Goal: Task Accomplishment & Management: Manage account settings

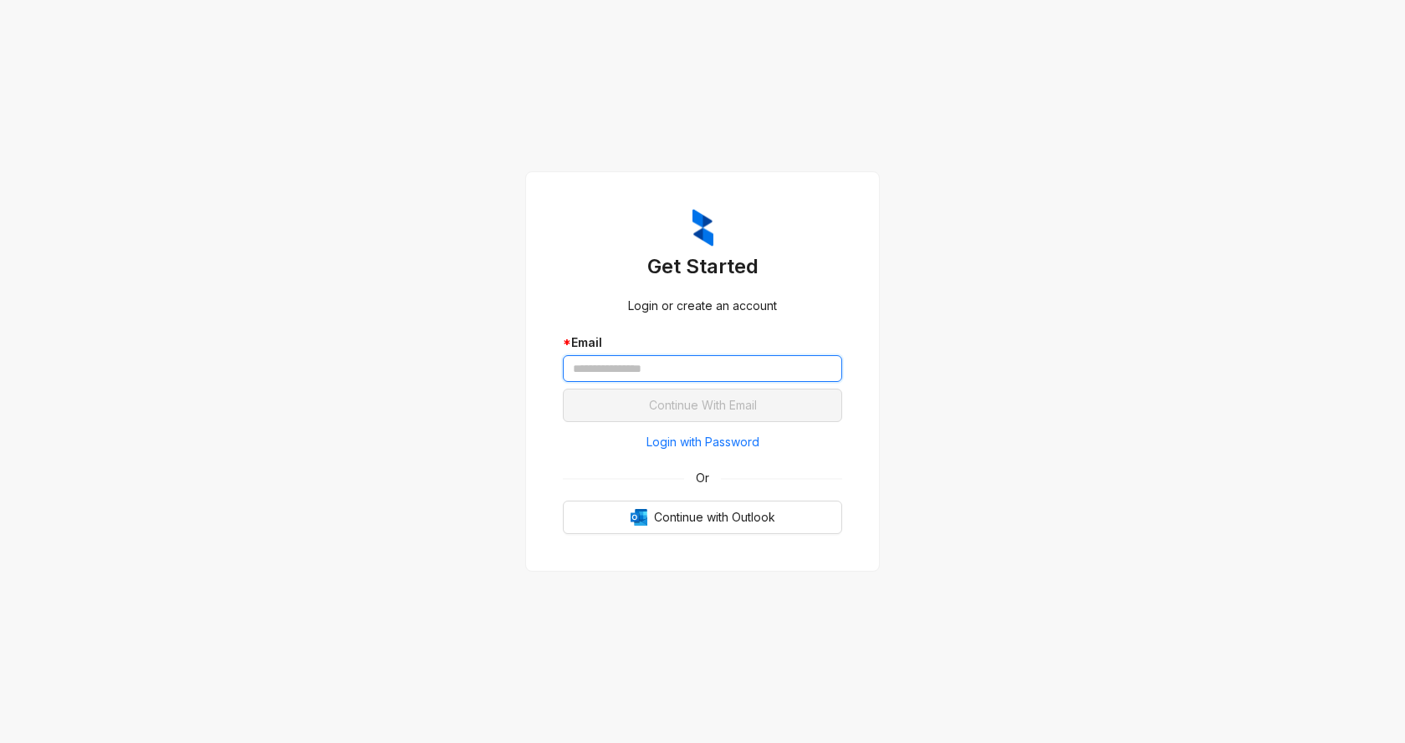
click at [671, 367] on input "text" at bounding box center [702, 368] width 279 height 27
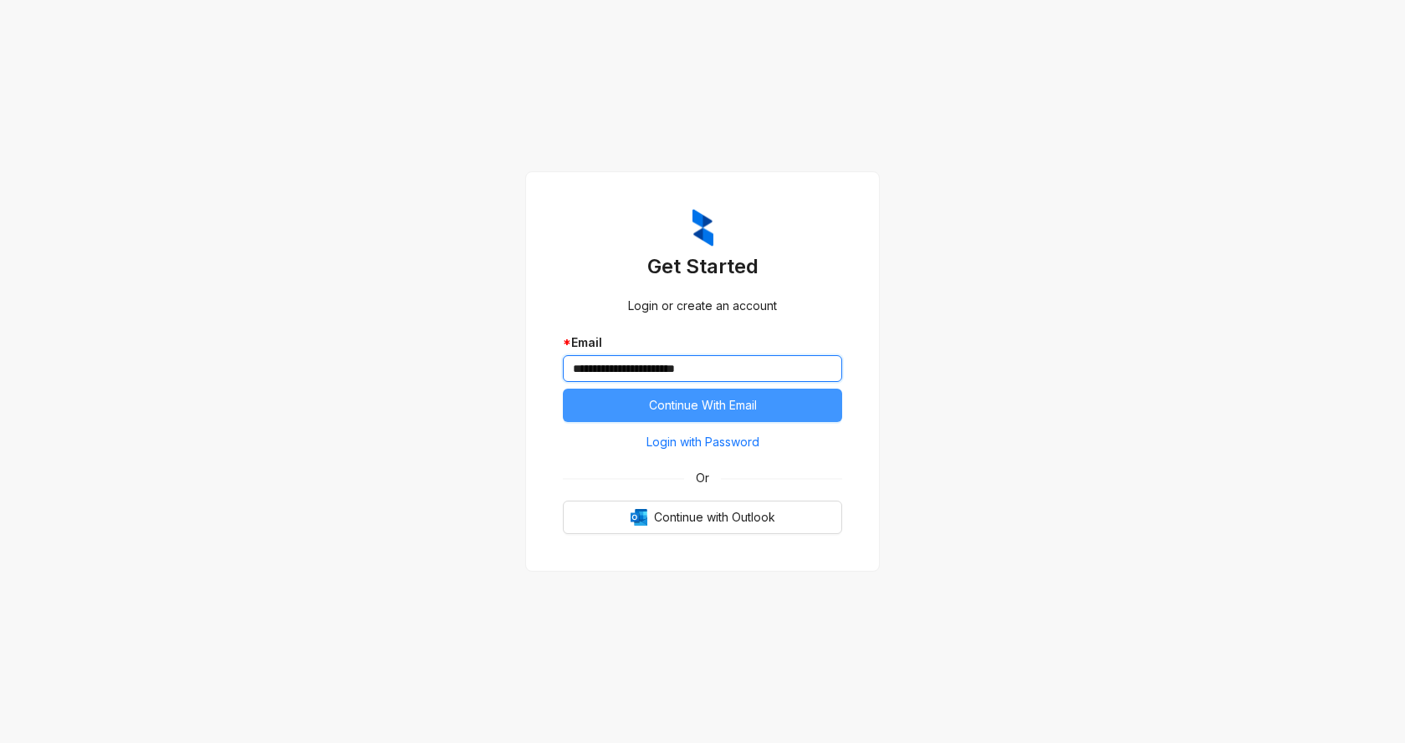
type input "**********"
click at [670, 400] on span "Continue With Email" at bounding box center [703, 405] width 108 height 18
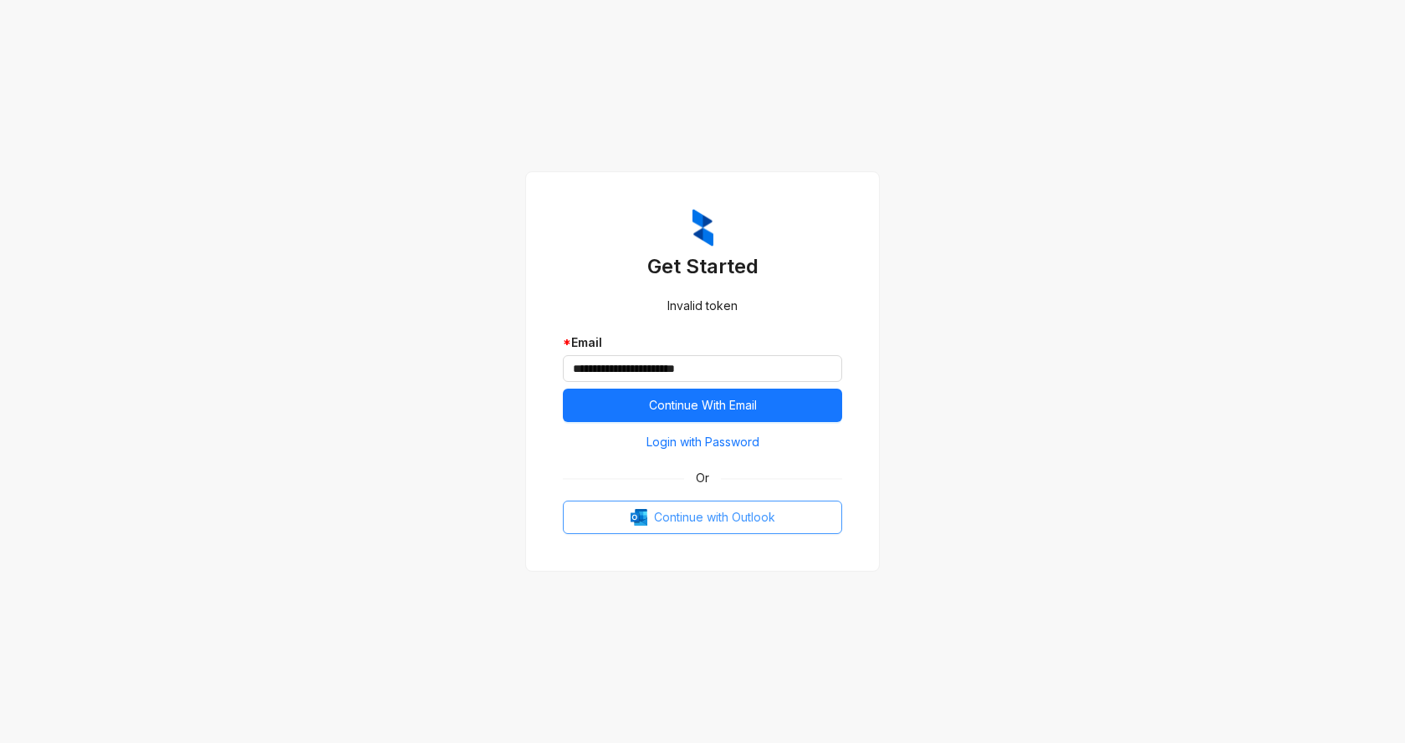
click at [701, 522] on span "Continue with Outlook" at bounding box center [714, 517] width 121 height 18
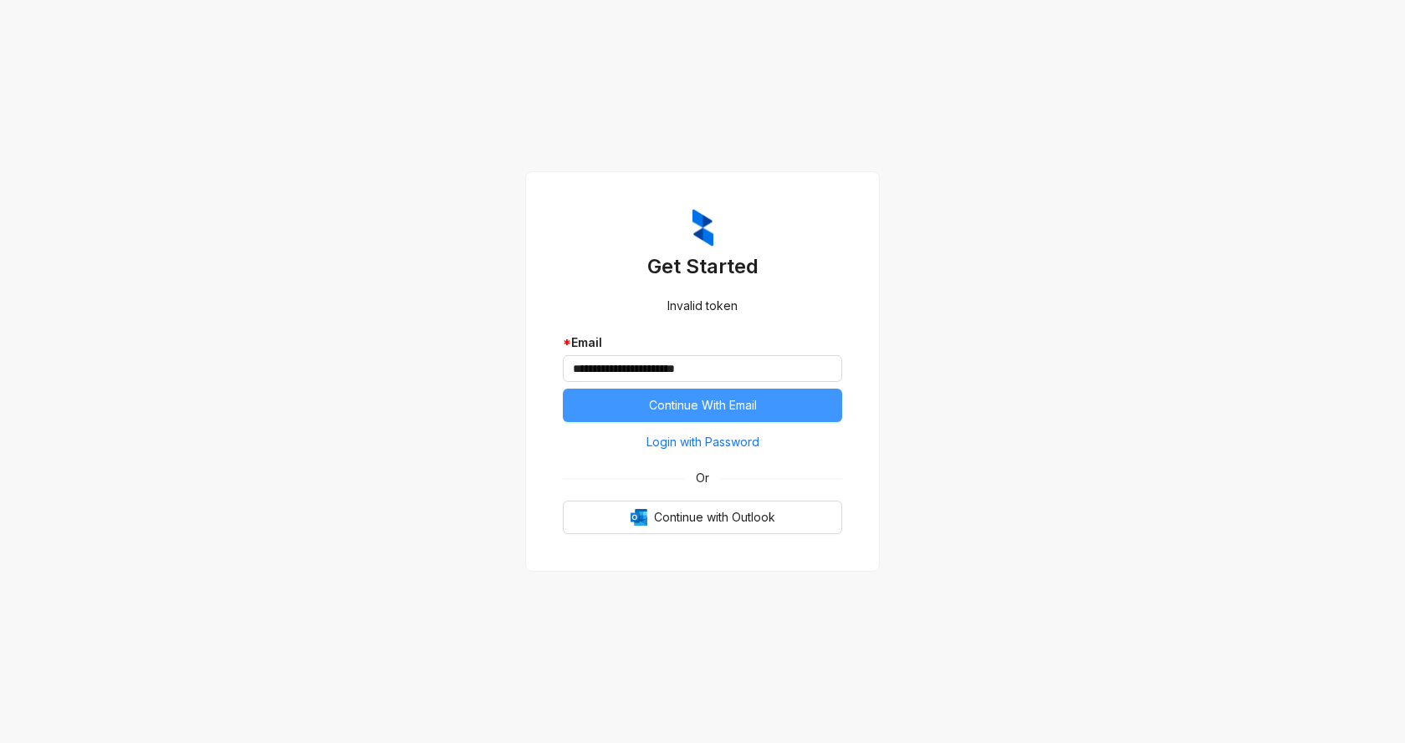
click at [700, 406] on span "Continue With Email" at bounding box center [703, 405] width 108 height 18
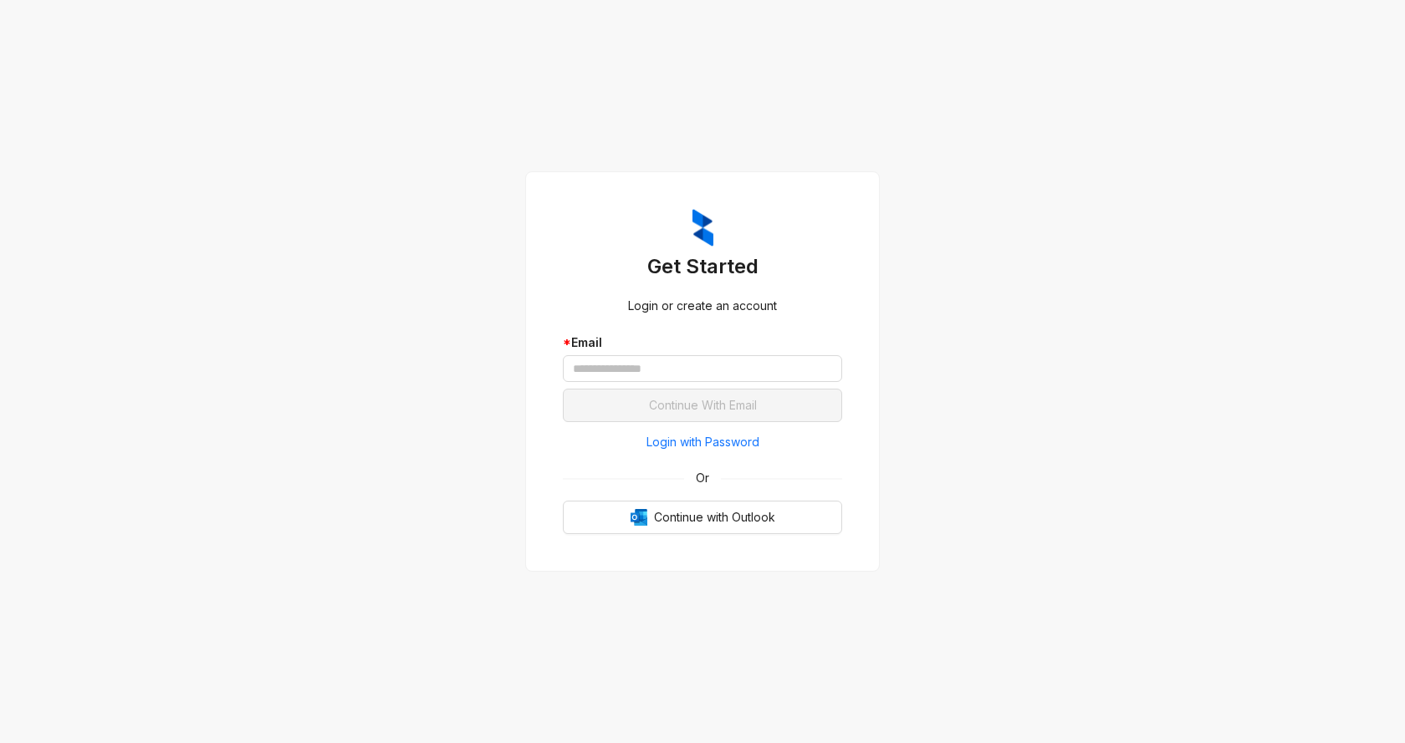
click at [625, 384] on div "* Email" at bounding box center [702, 361] width 279 height 55
click at [707, 441] on span "Login with Password" at bounding box center [702, 442] width 113 height 18
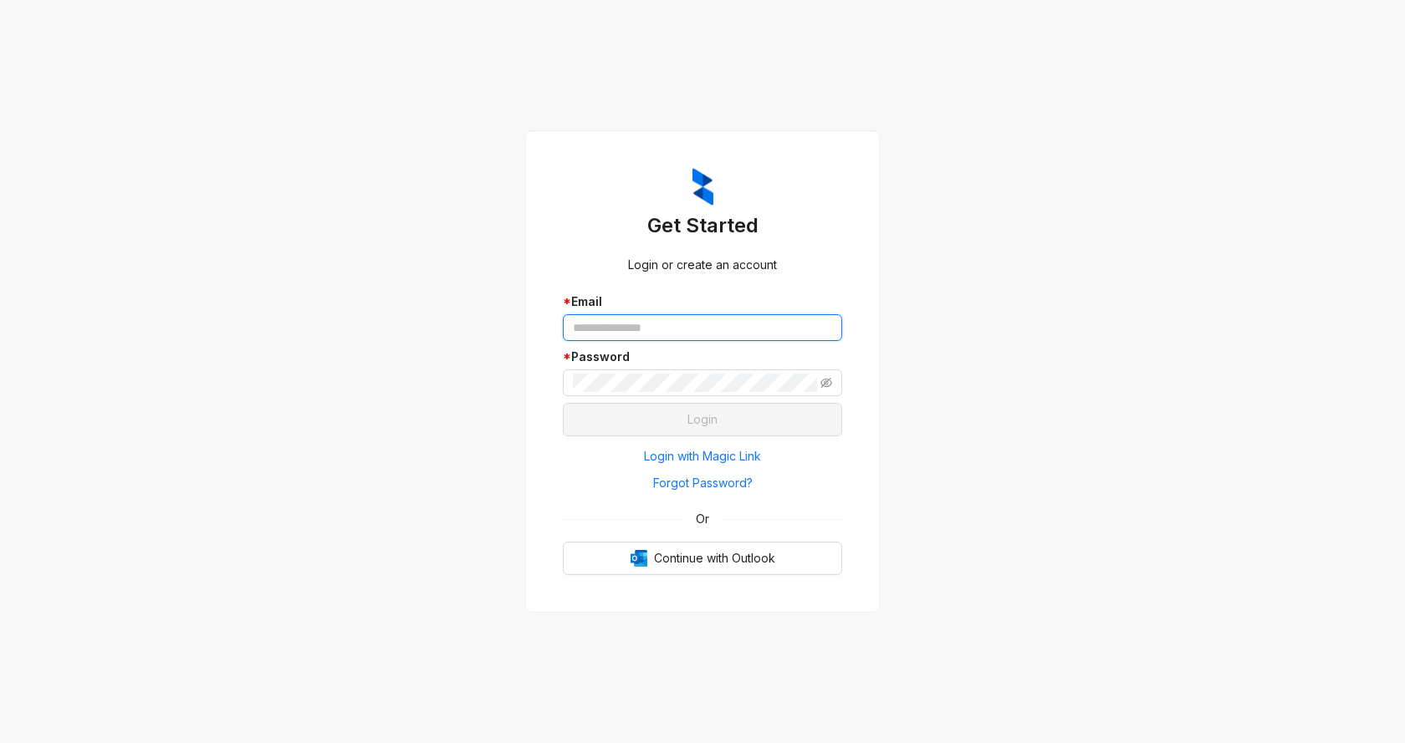
click at [665, 329] on input "text" at bounding box center [702, 327] width 279 height 27
click at [675, 479] on span "Forgot Password?" at bounding box center [702, 483] width 99 height 18
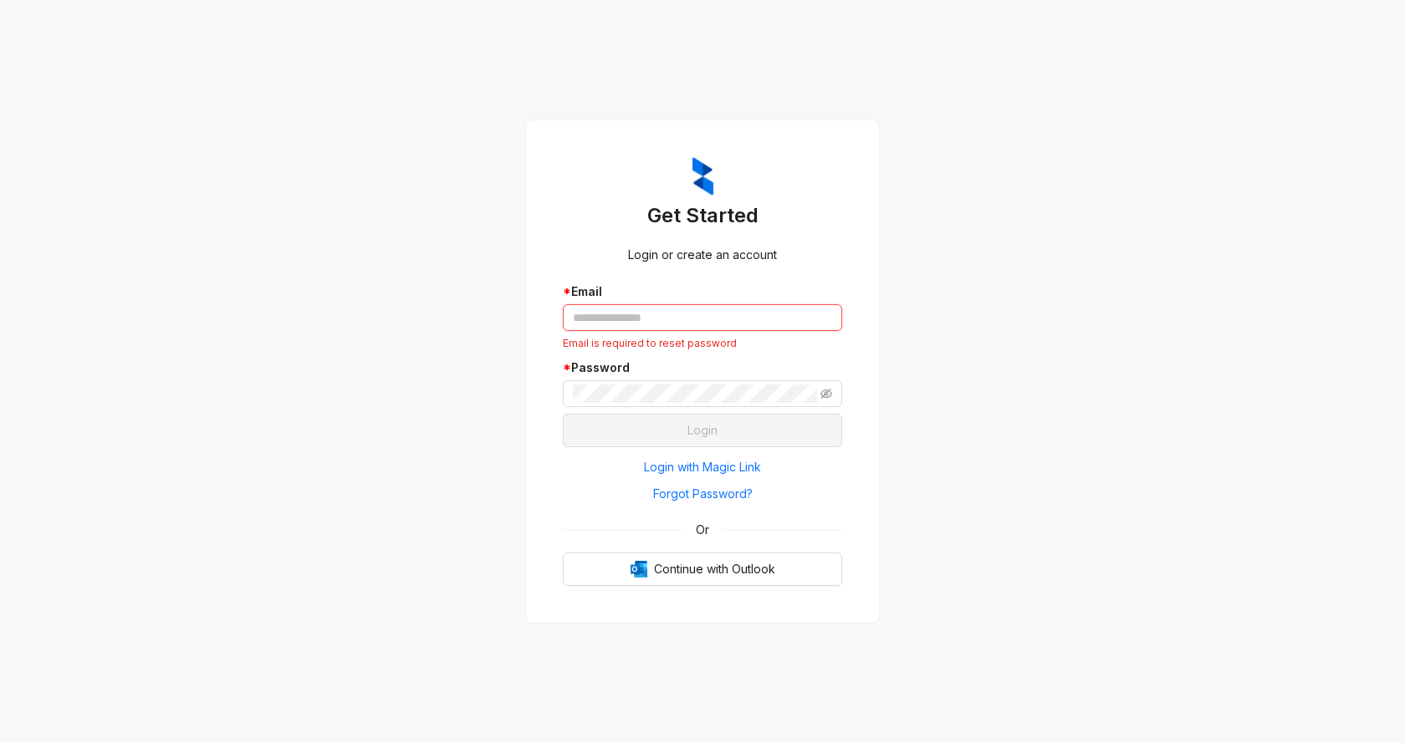
click at [637, 313] on input "text" at bounding box center [702, 317] width 279 height 27
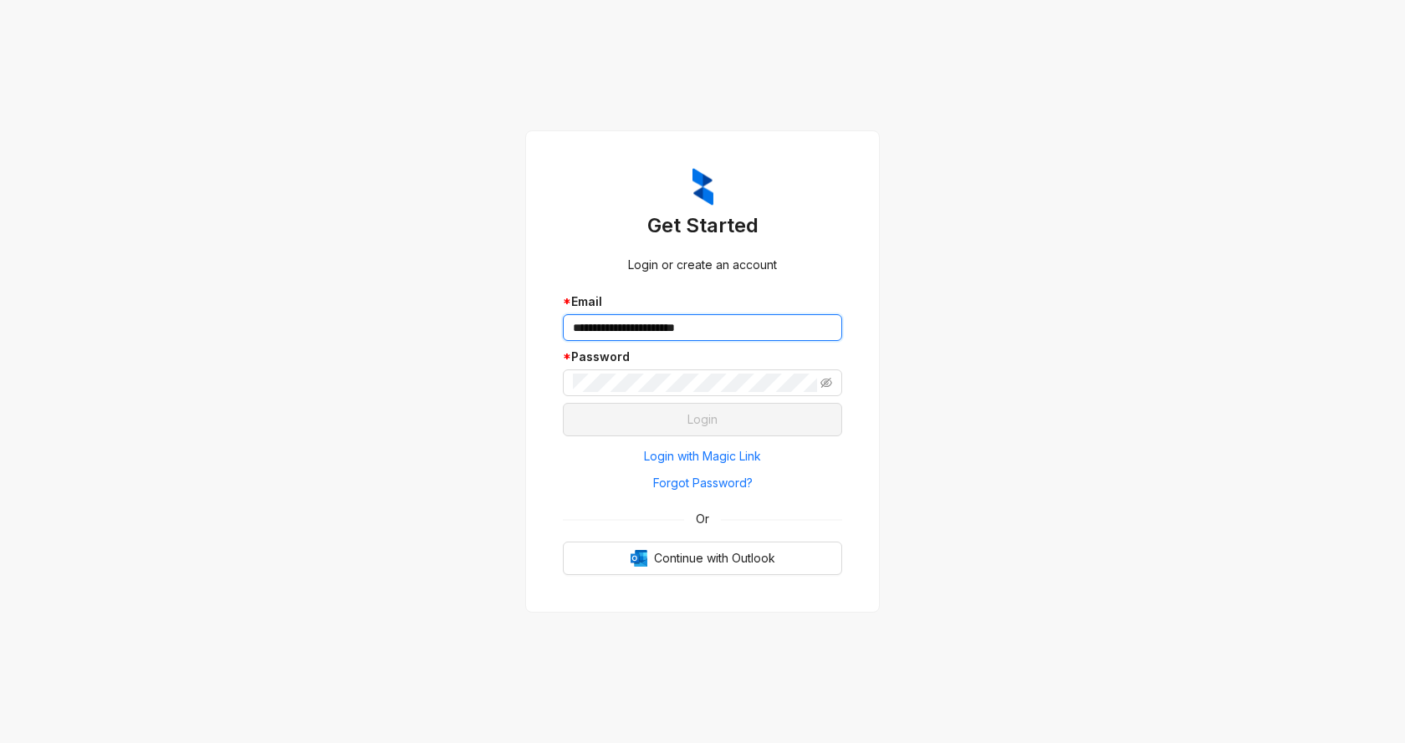
type input "**********"
click at [732, 484] on span "Forgot Password?" at bounding box center [702, 483] width 99 height 18
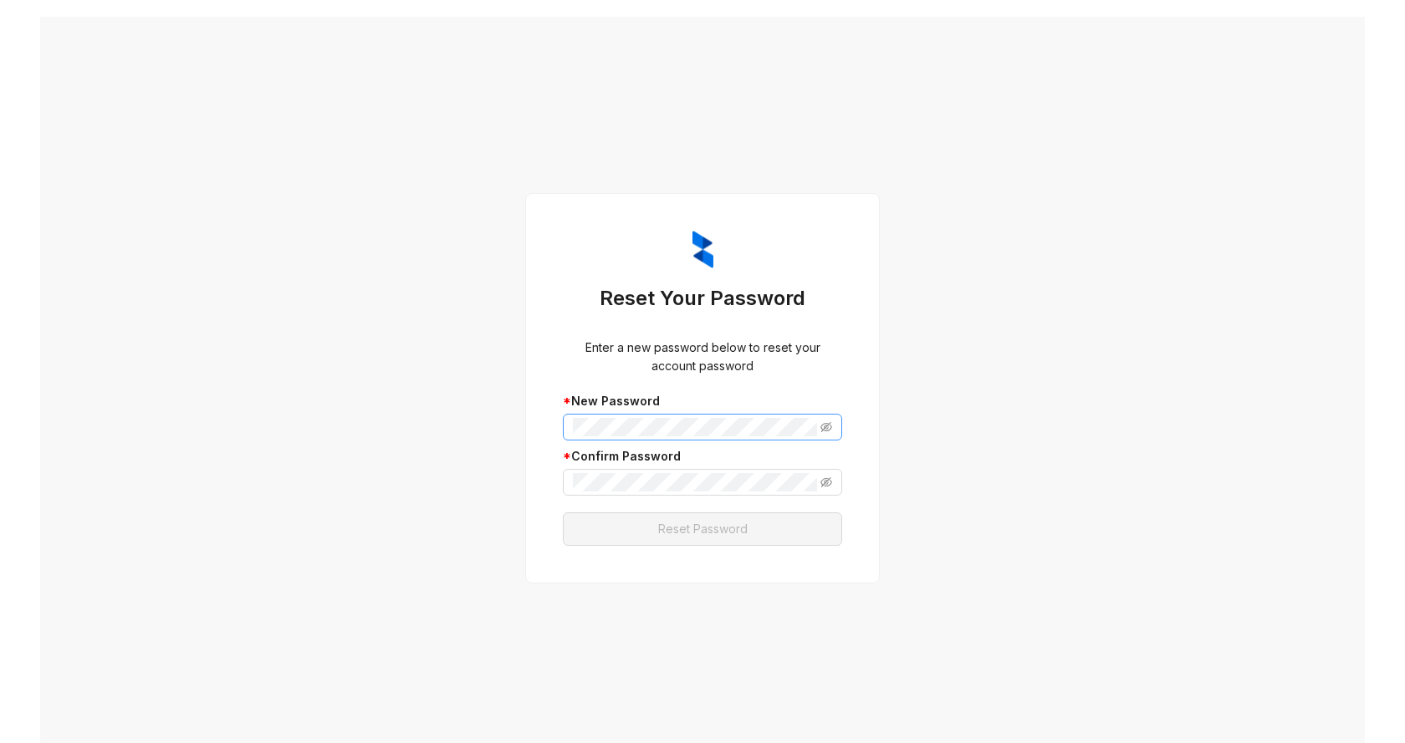
click at [826, 422] on span at bounding box center [702, 427] width 279 height 27
click at [822, 423] on icon "eye-invisible" at bounding box center [826, 427] width 12 height 12
click at [726, 493] on span at bounding box center [702, 482] width 279 height 27
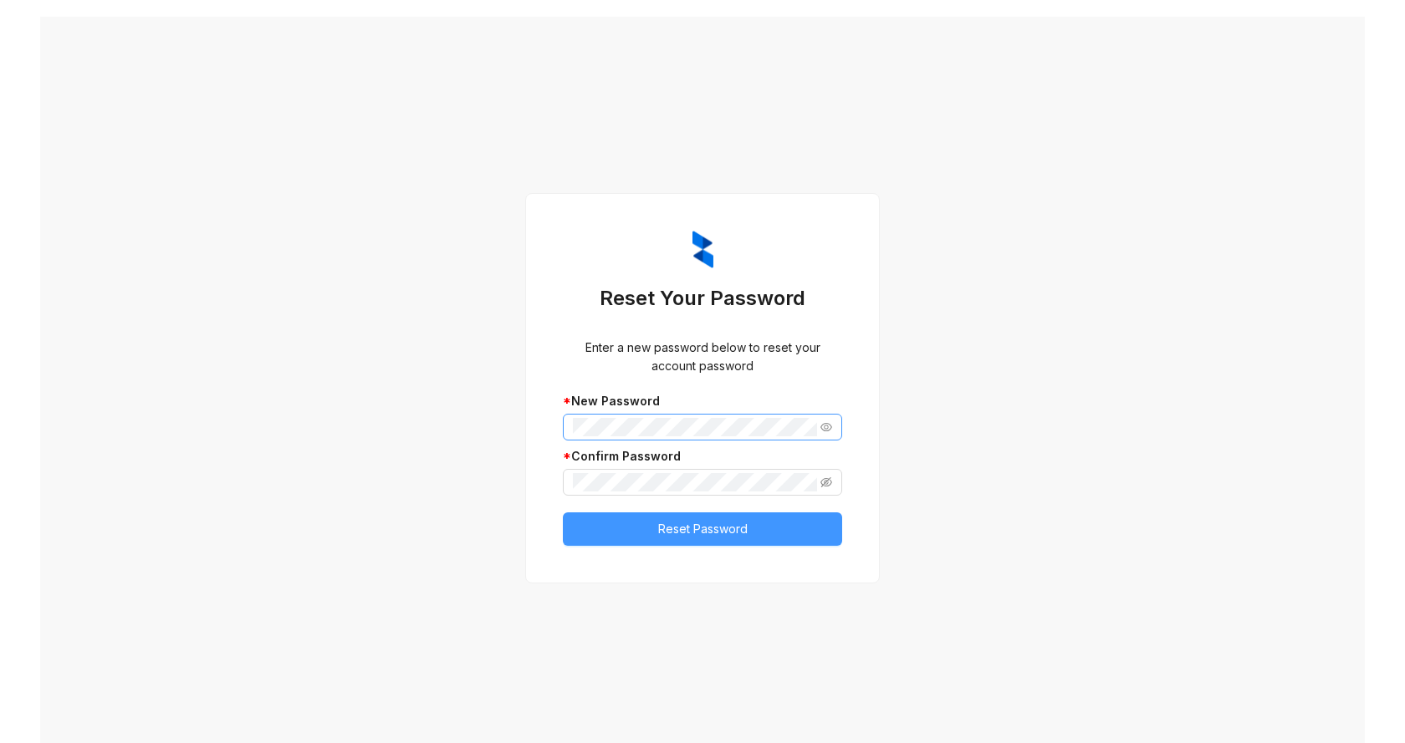
click at [707, 541] on button "Reset Password" at bounding box center [702, 529] width 279 height 33
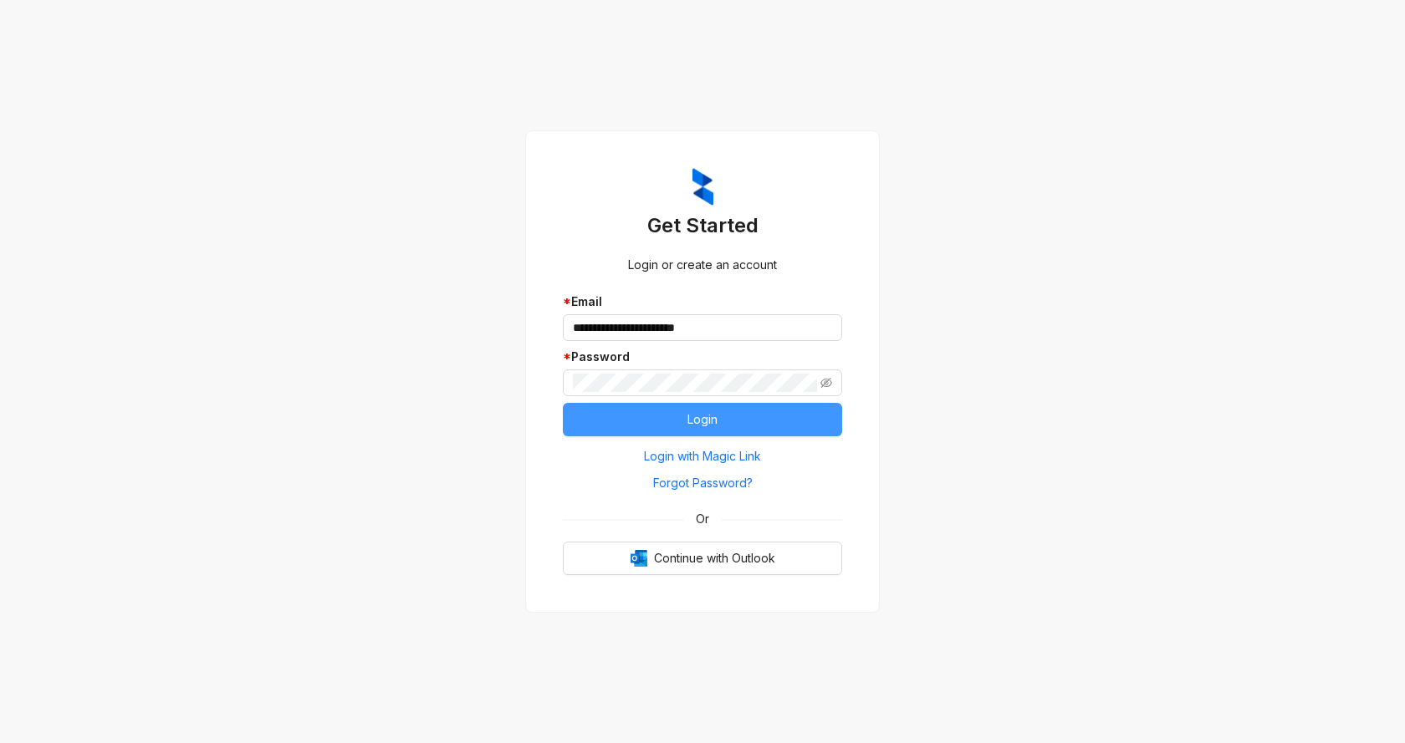
click at [677, 420] on button "Login" at bounding box center [702, 419] width 279 height 33
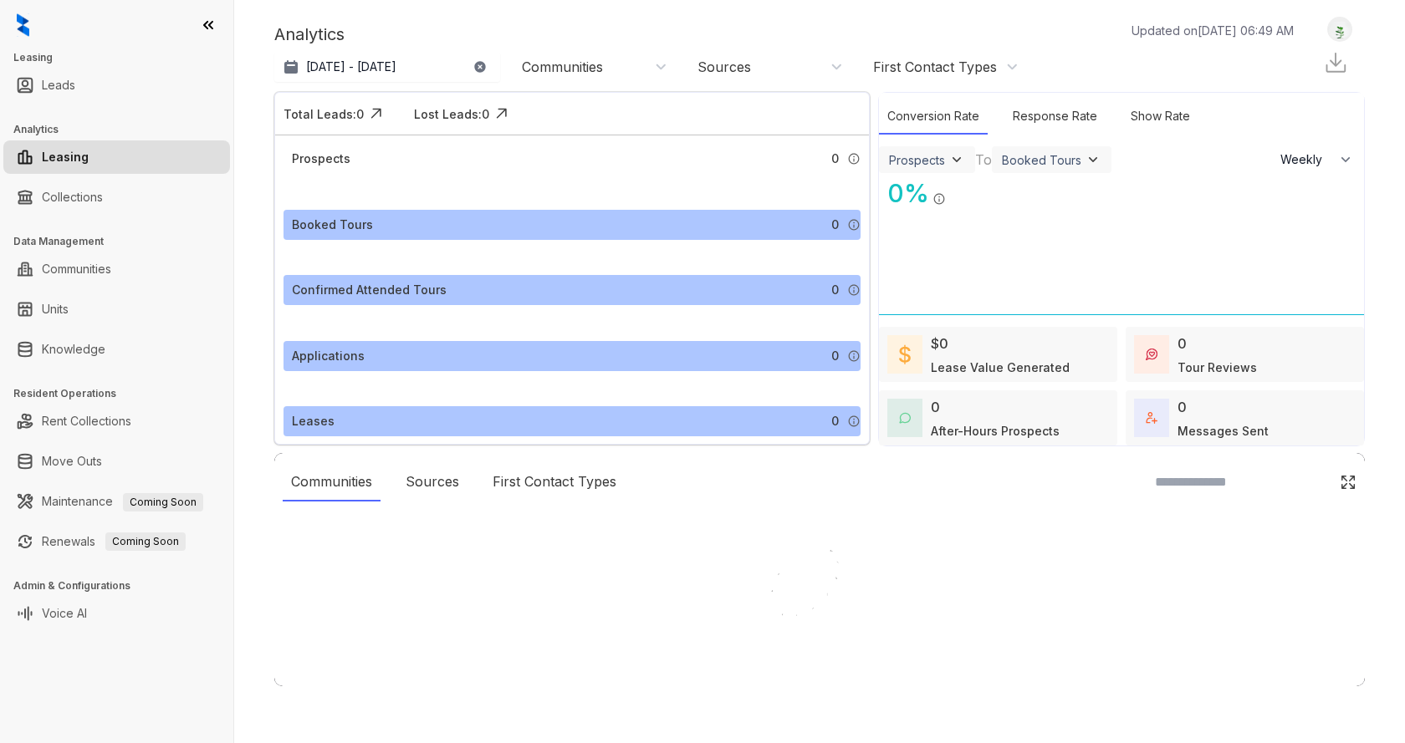
select select "******"
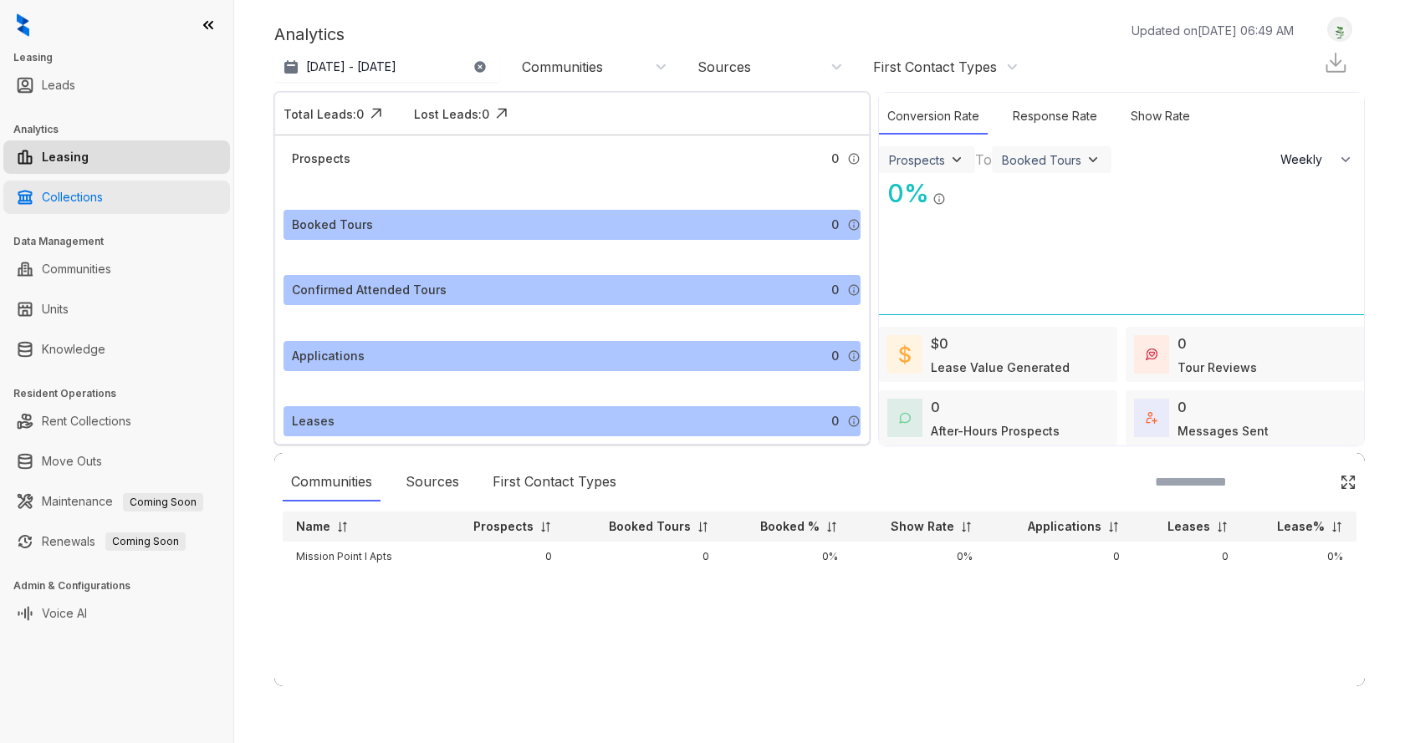
click at [86, 191] on link "Collections" at bounding box center [72, 197] width 61 height 33
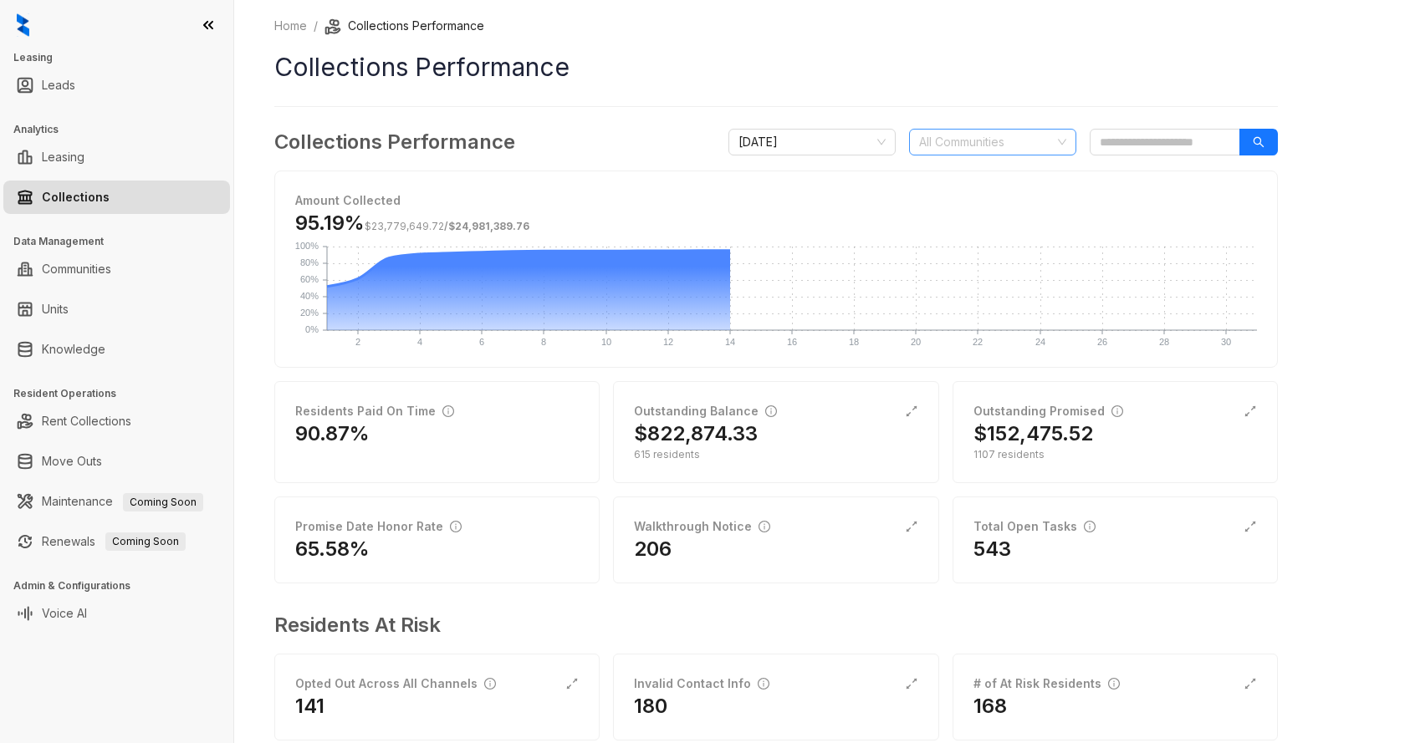
click at [1041, 135] on div at bounding box center [983, 141] width 143 height 23
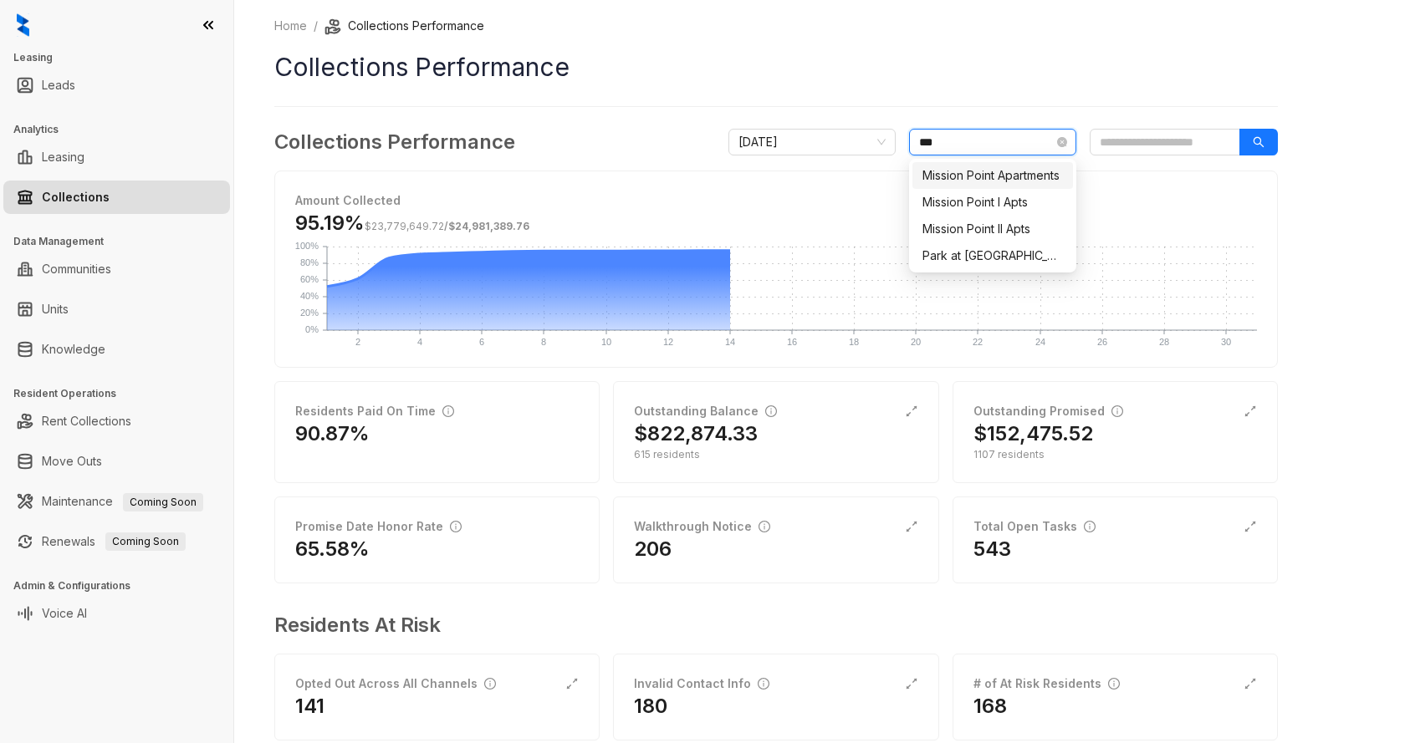
type input "****"
click at [1003, 205] on div "Mission Point I Apts" at bounding box center [992, 202] width 140 height 18
type input "****"
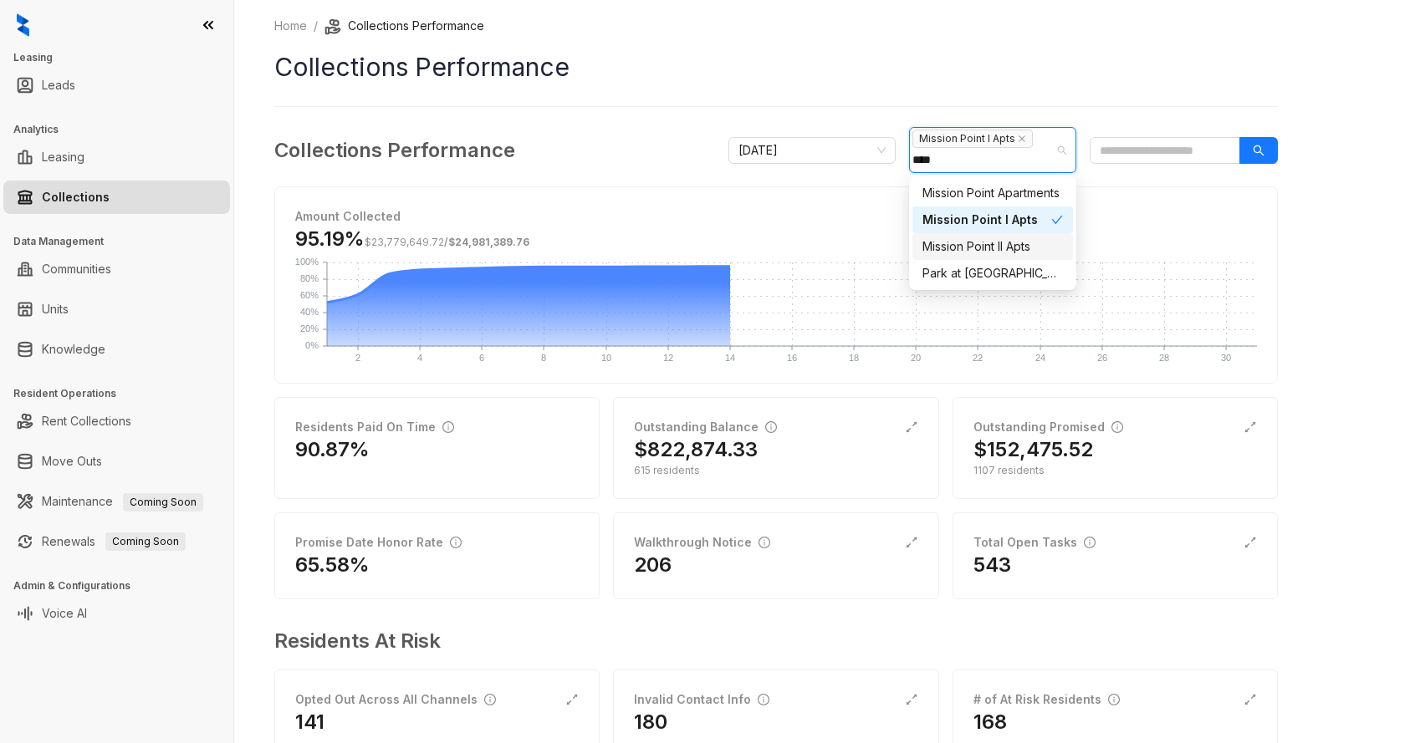
click at [984, 244] on div "Mission Point II Apts" at bounding box center [992, 246] width 140 height 18
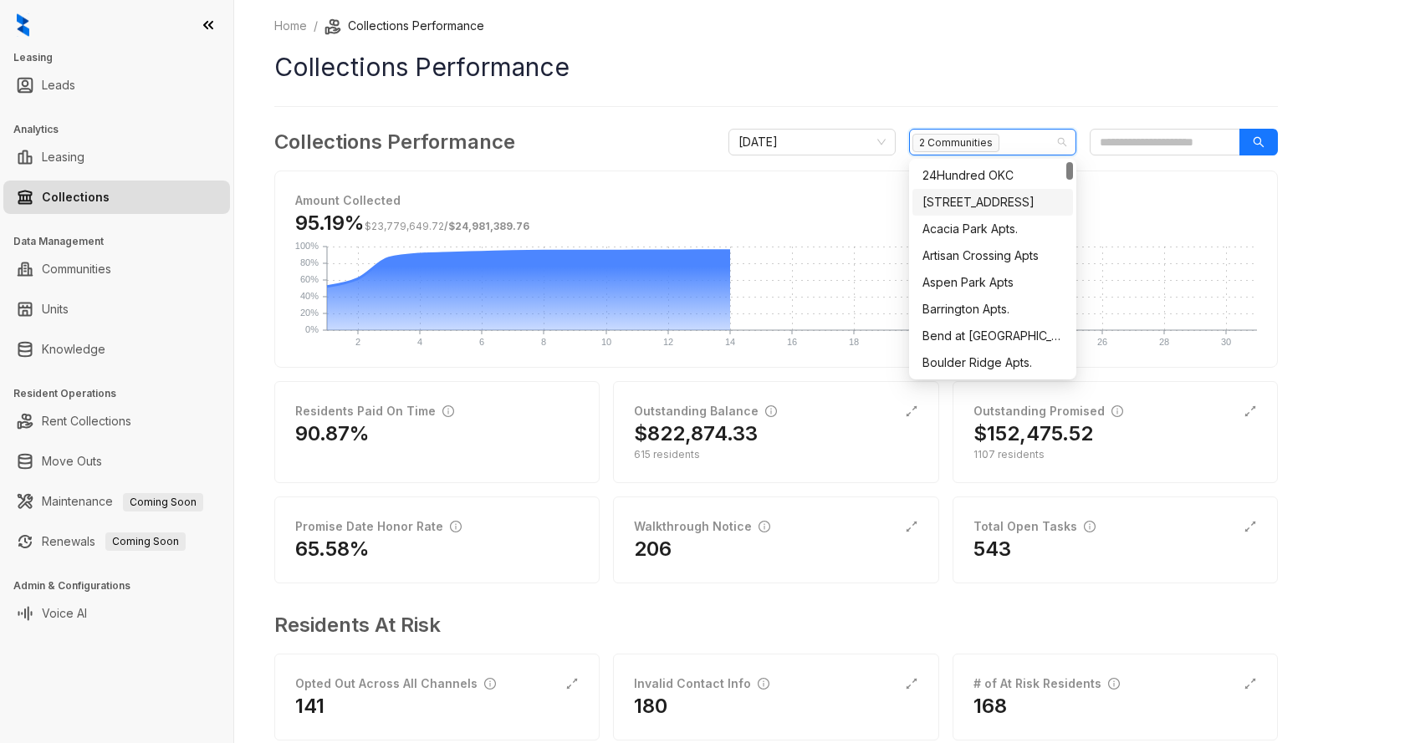
click at [1043, 77] on h1 "Collections Performance" at bounding box center [775, 67] width 1003 height 38
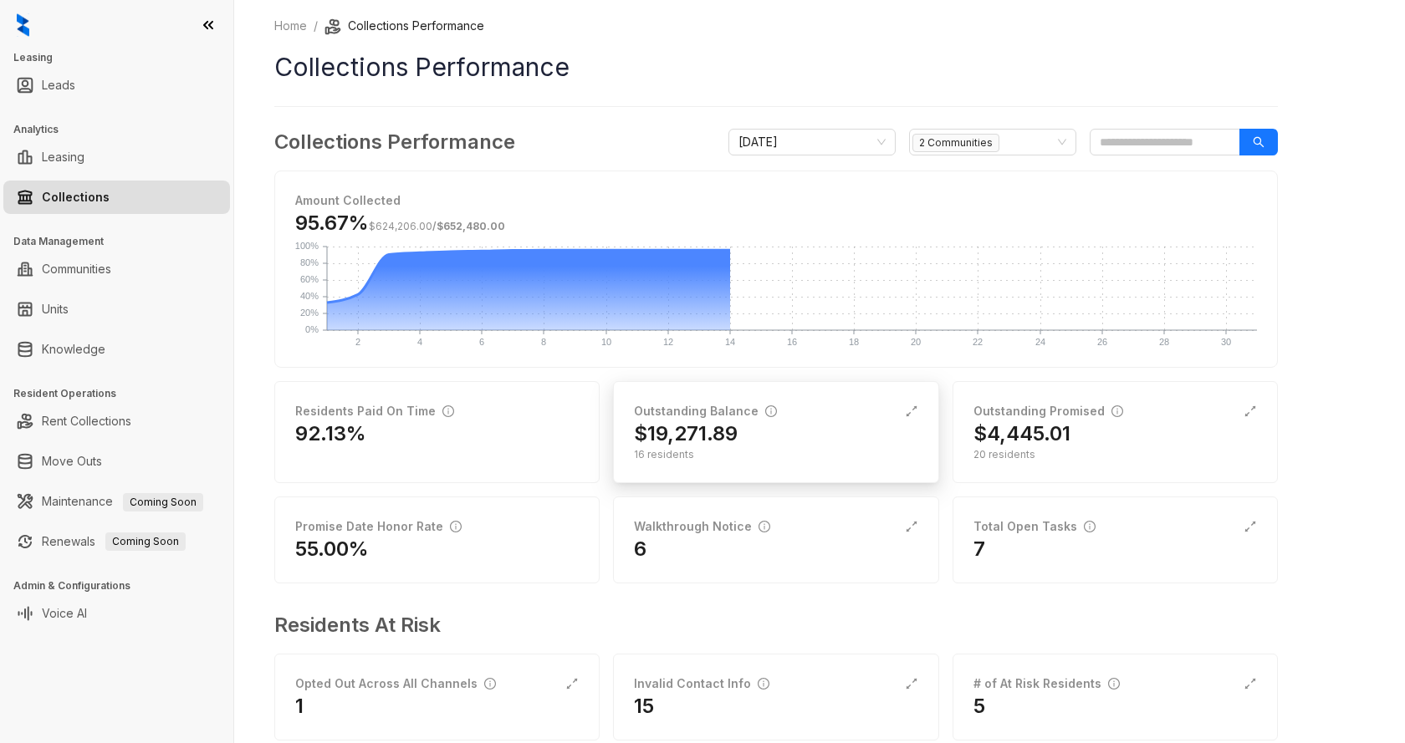
click at [668, 462] on div "16 residents" at bounding box center [775, 454] width 283 height 15
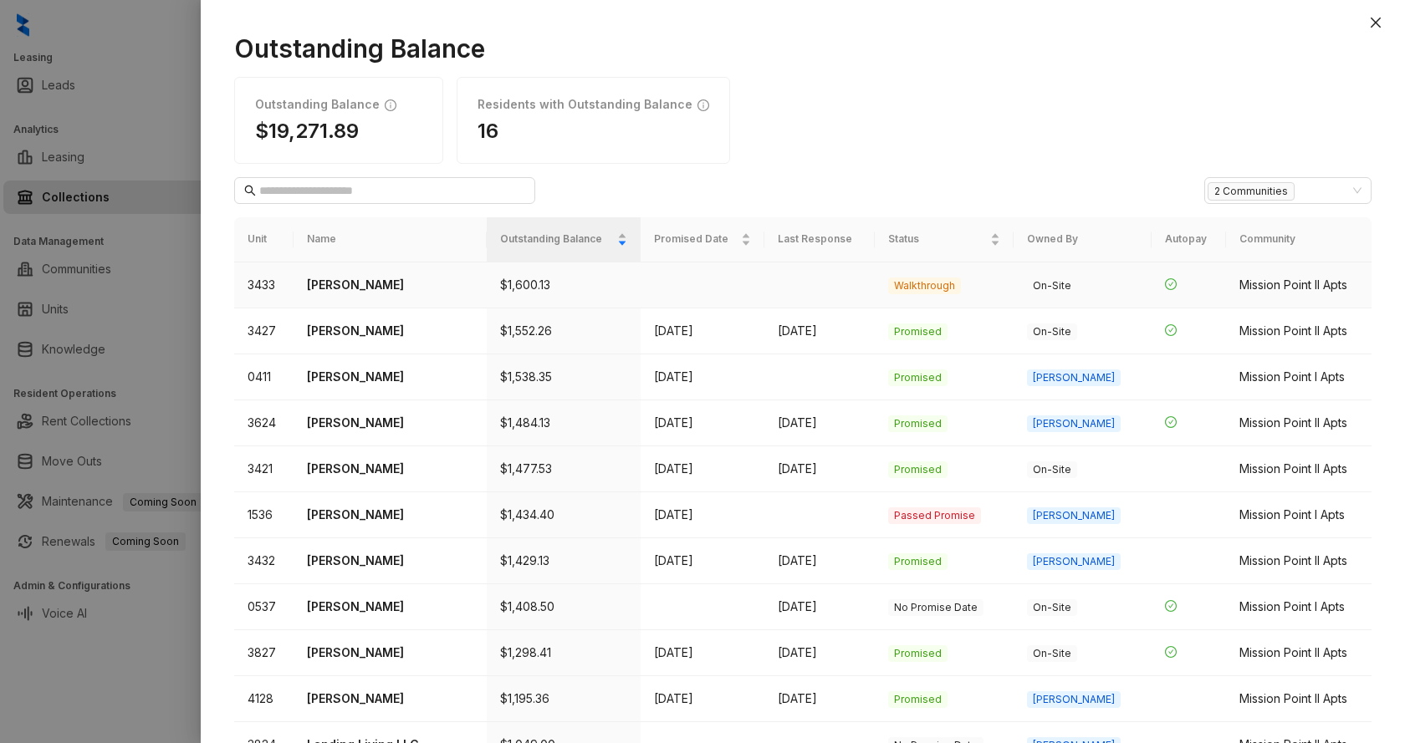
click at [345, 283] on p "Ian Ellis" at bounding box center [390, 285] width 166 height 18
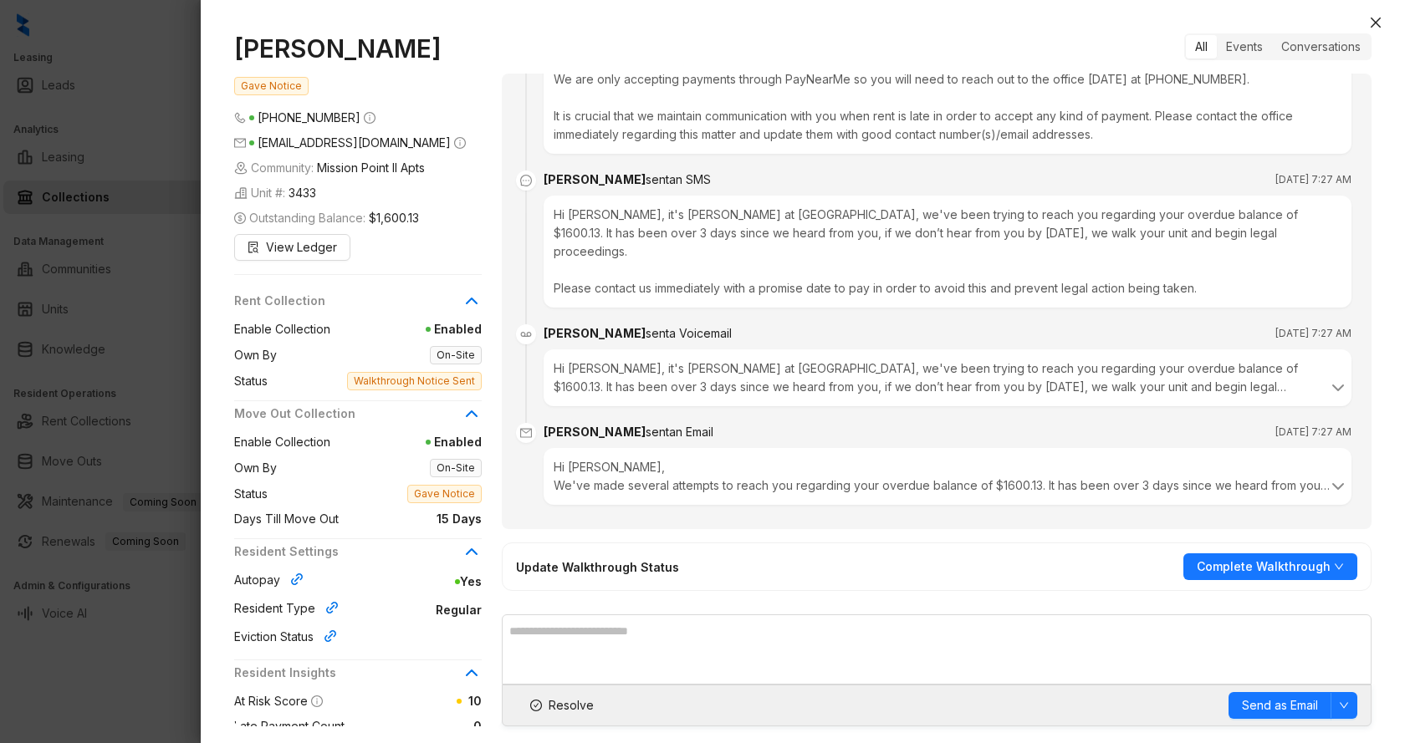
scroll to position [666, 0]
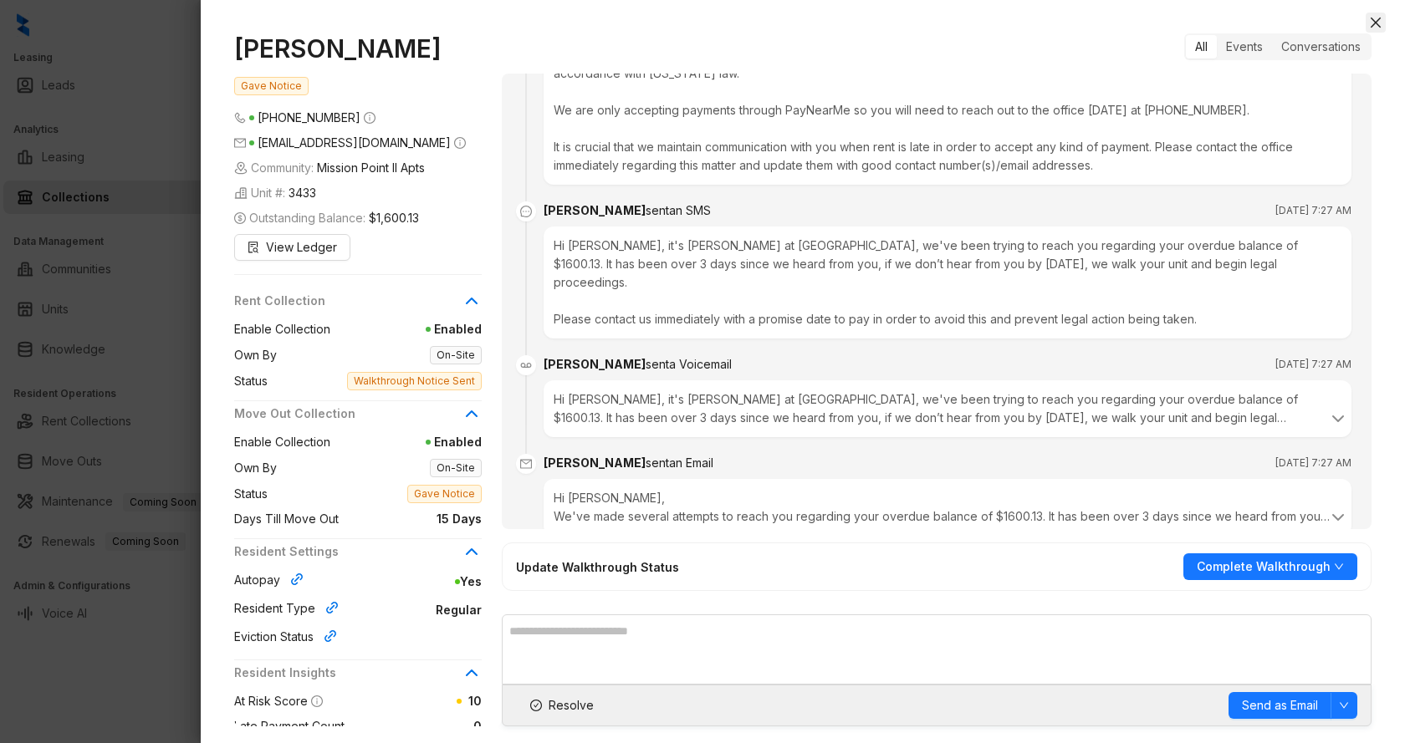
click at [1375, 23] on icon "close" at bounding box center [1375, 23] width 10 height 10
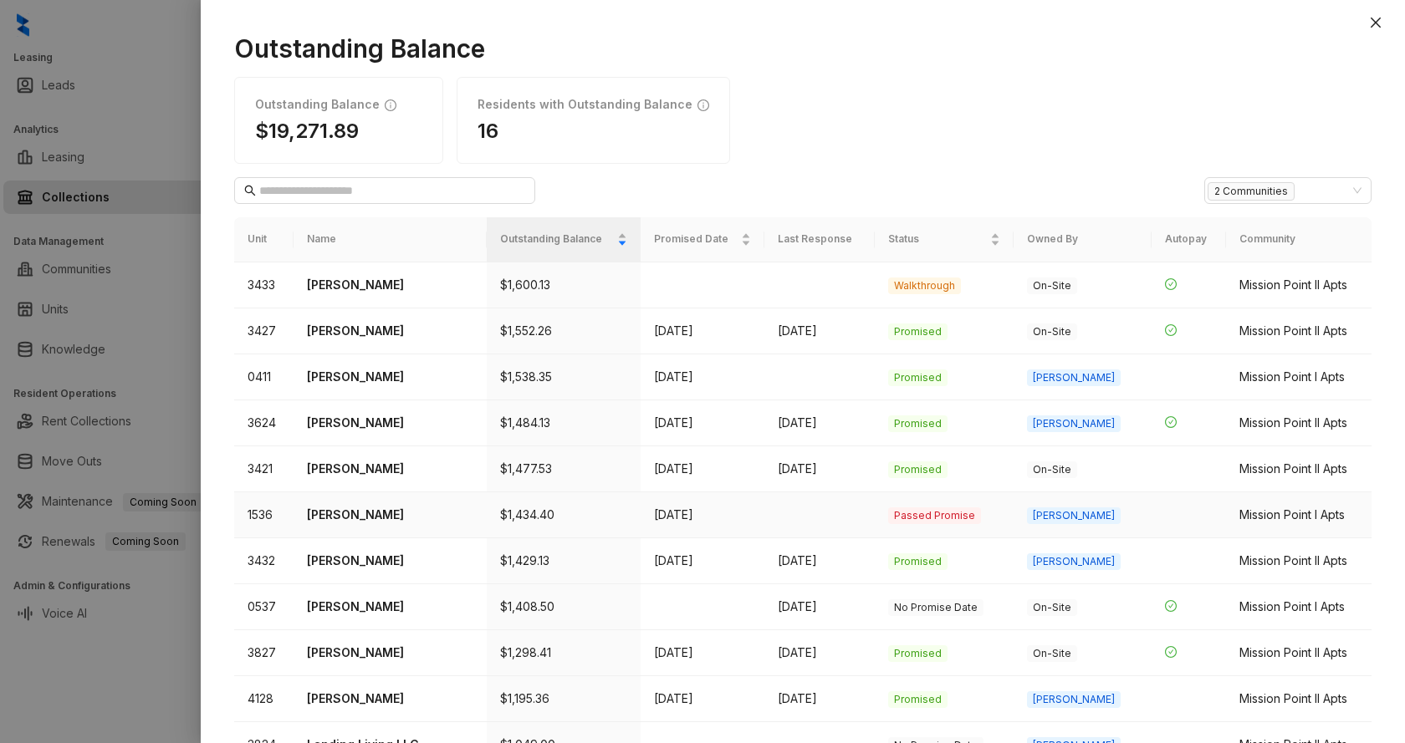
click at [373, 513] on p "Sergio Nelson" at bounding box center [390, 515] width 166 height 18
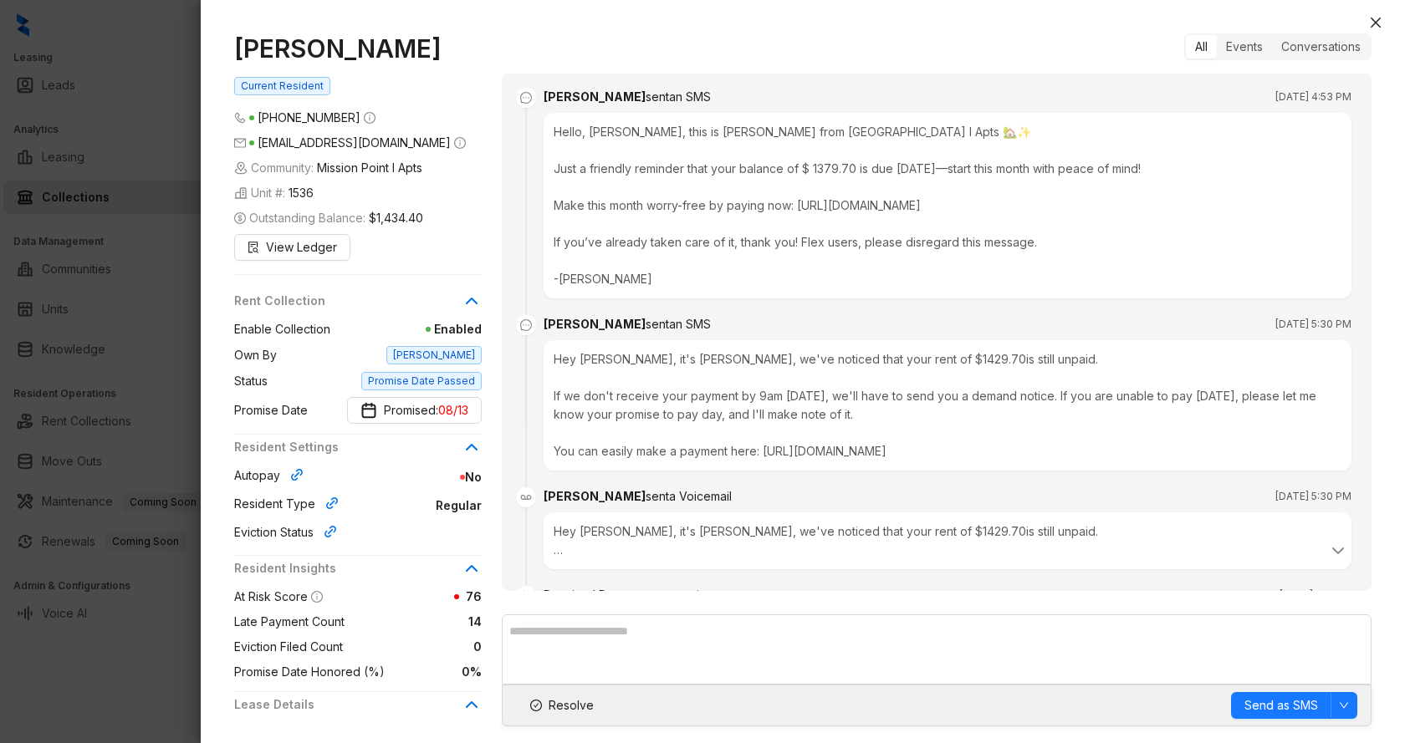
scroll to position [3576, 0]
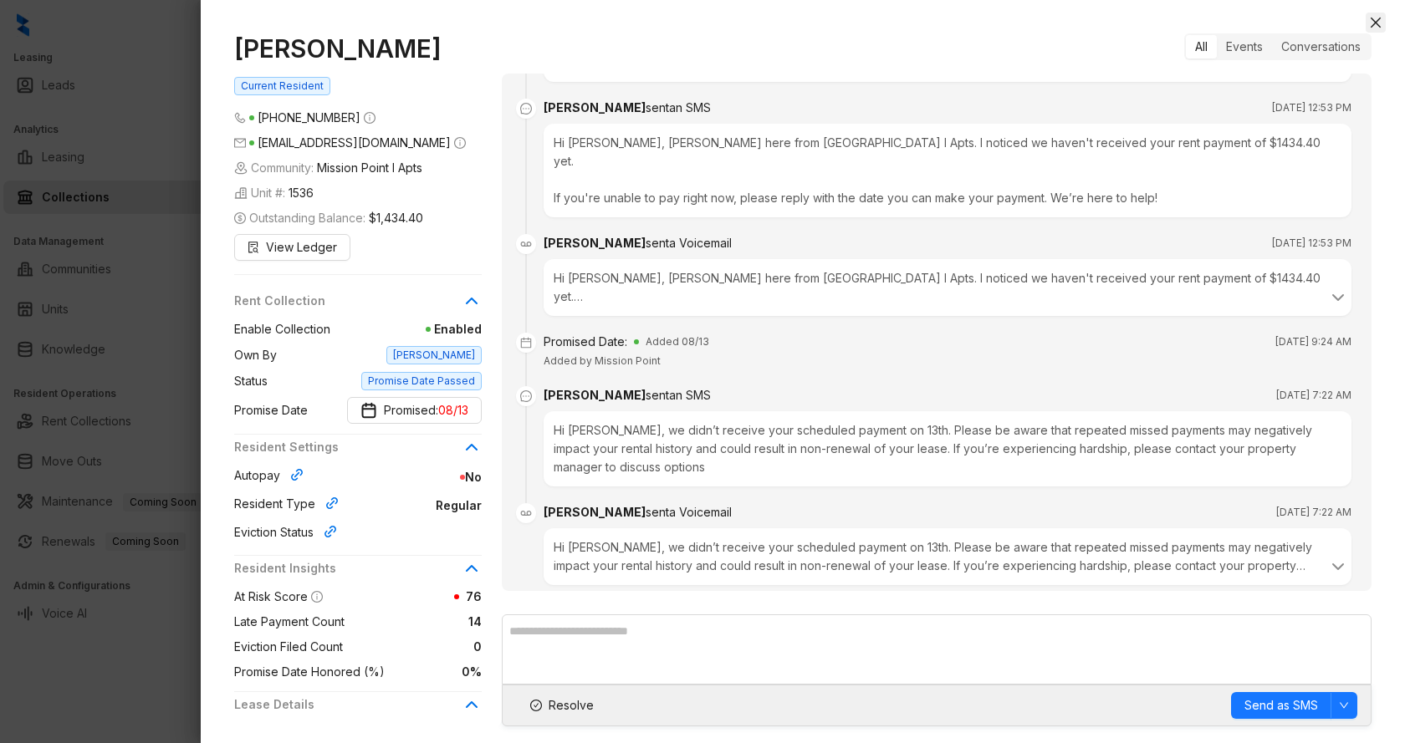
click at [1376, 23] on icon "close" at bounding box center [1375, 23] width 10 height 10
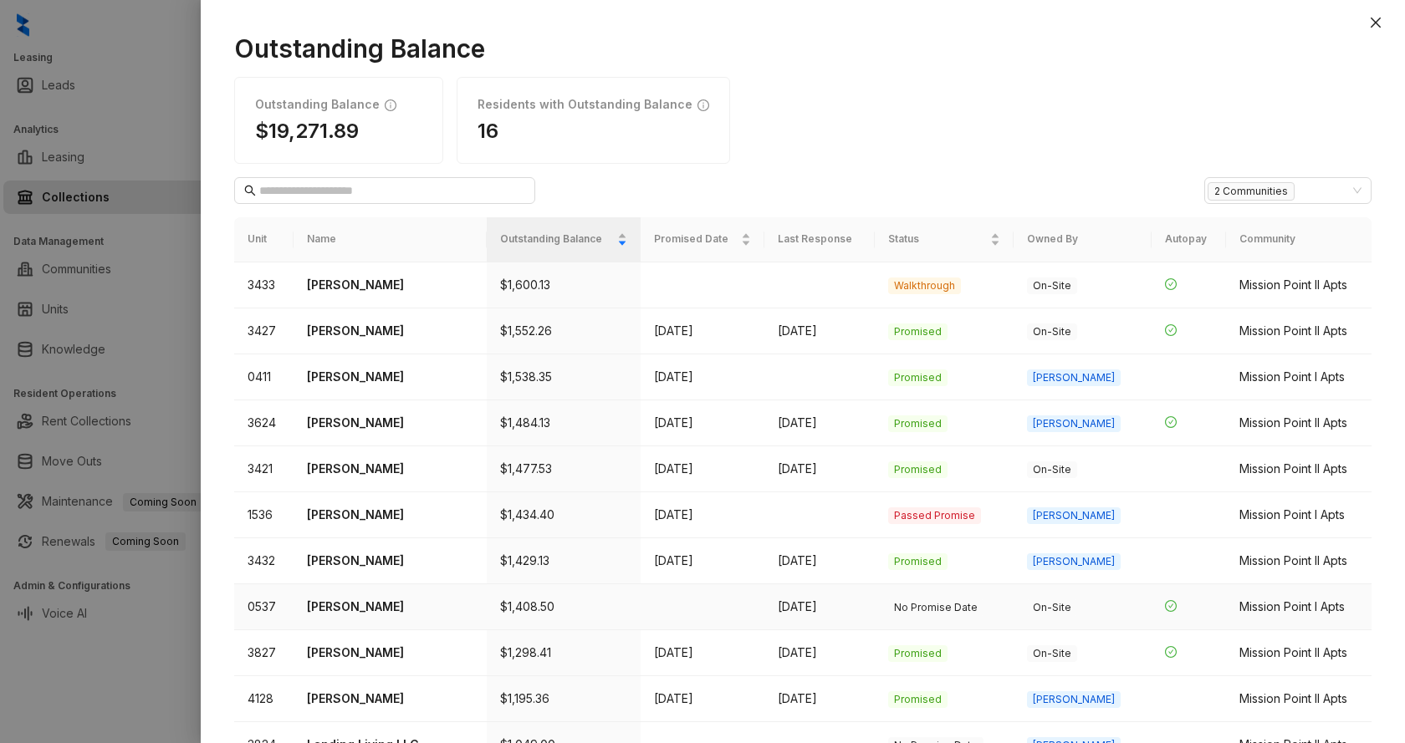
scroll to position [31, 0]
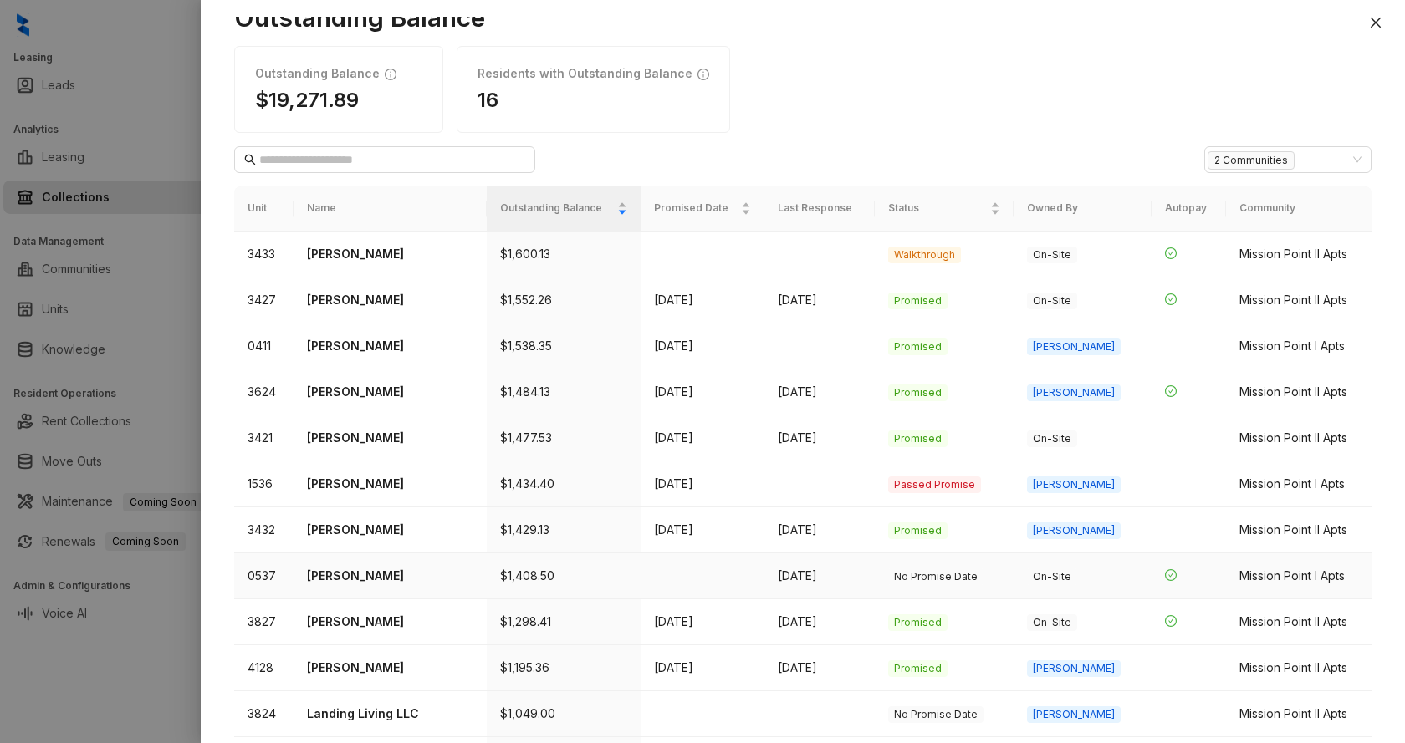
click at [348, 579] on p "Yue Wu" at bounding box center [390, 576] width 166 height 18
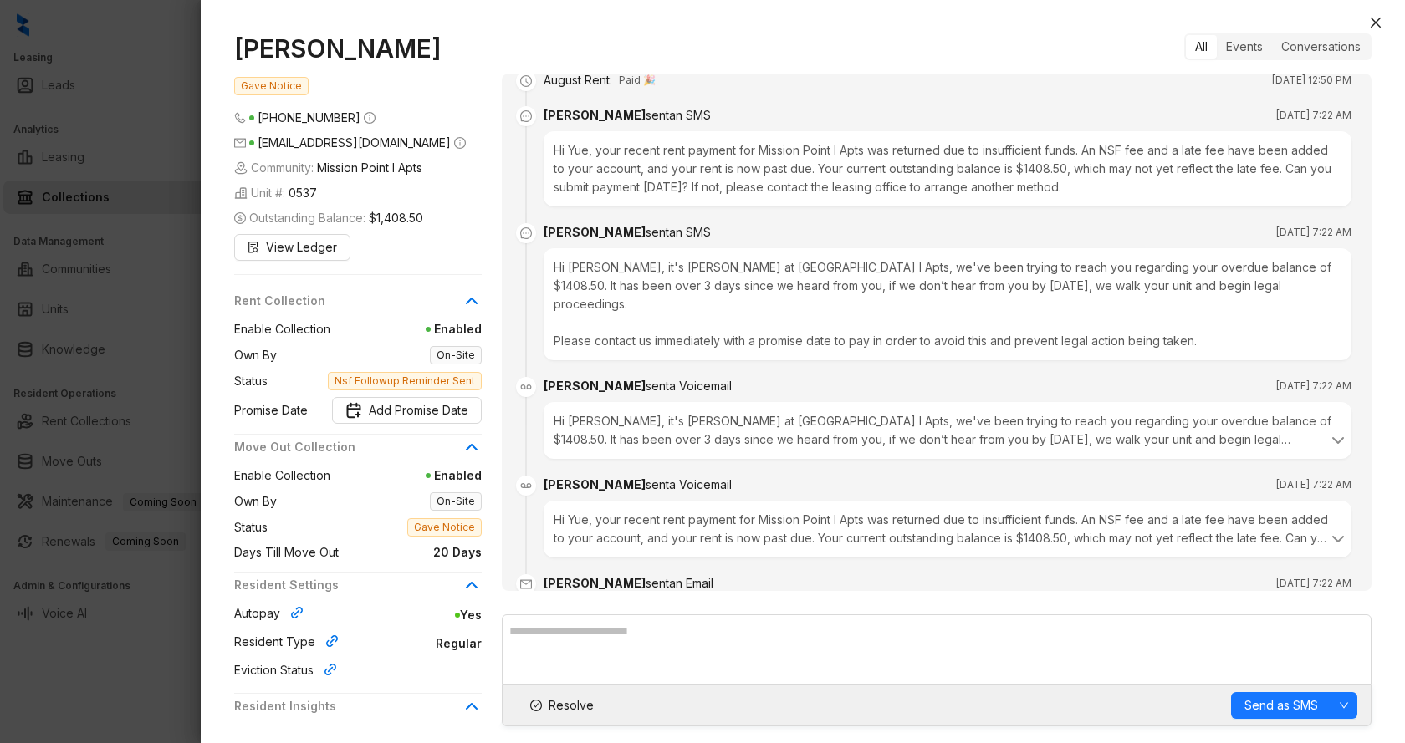
scroll to position [124, 0]
click at [708, 22] on div "Yue Wu Gave Notice (325) 232 9635 wuyue_1010@hotmail.com Community: Mission Poi…" at bounding box center [803, 380] width 1204 height 727
